Goal: Information Seeking & Learning: Learn about a topic

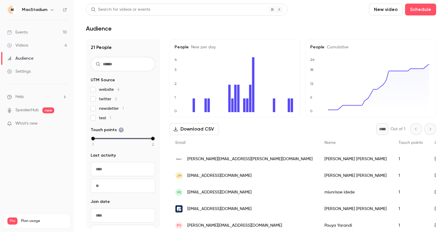
click at [23, 32] on div "Events" at bounding box center [17, 32] width 20 height 6
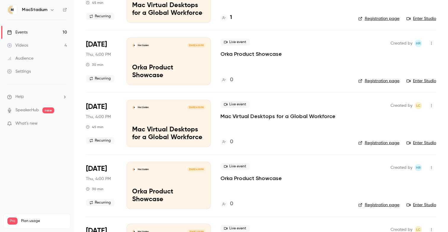
scroll to position [79, 0]
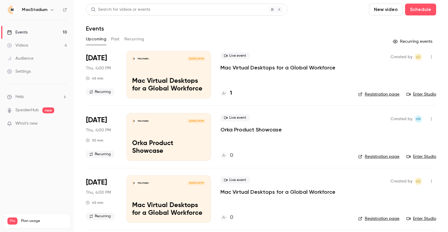
click at [161, 74] on div "MacStadium Oct 2, 4:00 PM Mac Virtual Desktops for a Global Workforce" at bounding box center [169, 74] width 85 height 47
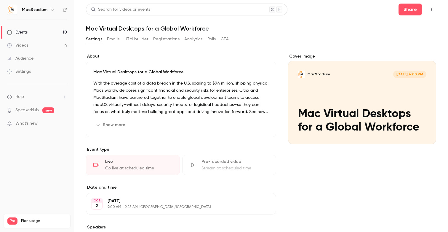
click at [24, 31] on div "Events" at bounding box center [17, 32] width 20 height 6
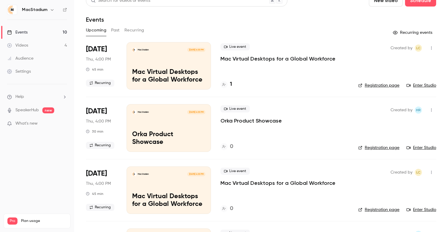
scroll to position [23, 0]
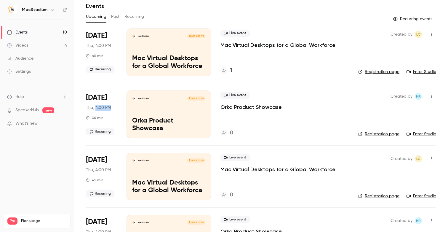
drag, startPoint x: 95, startPoint y: 107, endPoint x: 111, endPoint y: 107, distance: 15.4
click at [111, 107] on div "Oct 9 Thu, 4:00 PM 30 min Recurring" at bounding box center [101, 113] width 31 height 47
